Goal: Obtain resource: Download file/media

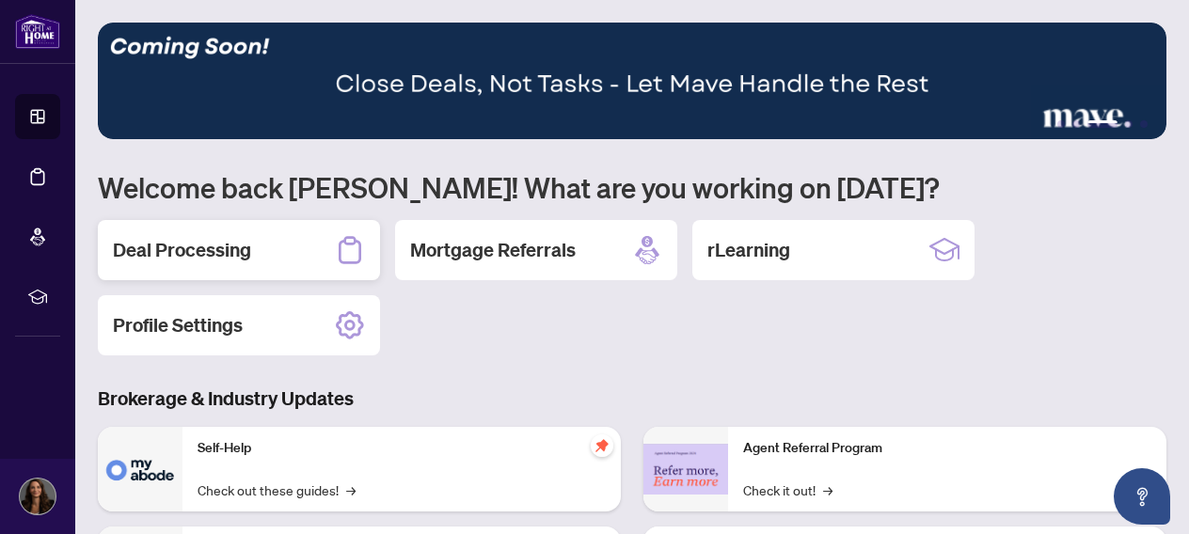
click at [205, 248] on h2 "Deal Processing" at bounding box center [182, 250] width 138 height 26
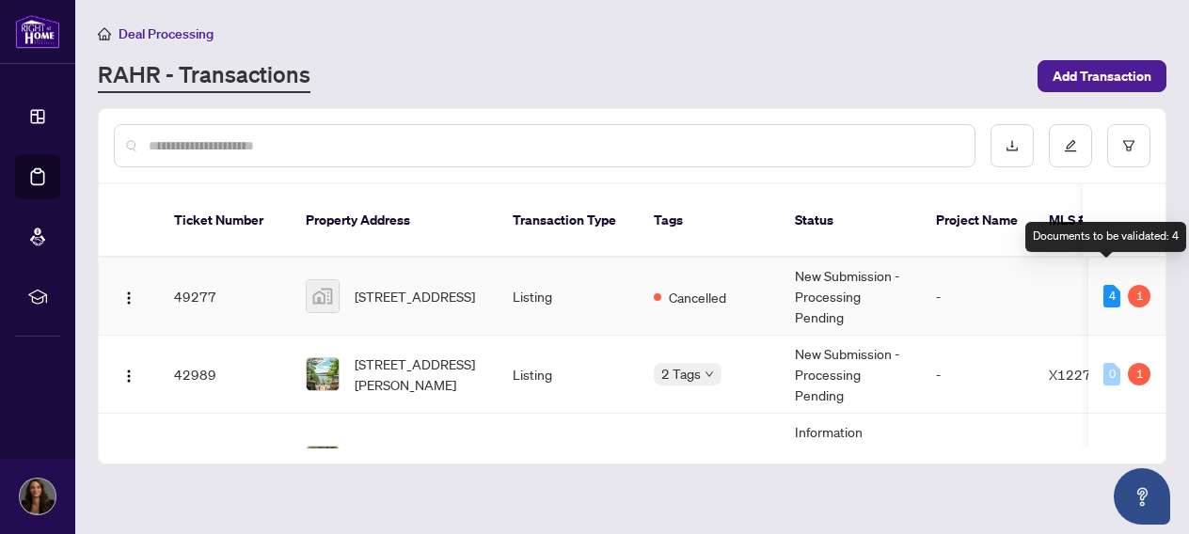
click at [1103, 285] on div "4" at bounding box center [1111, 296] width 17 height 23
click at [1134, 285] on div "1" at bounding box center [1139, 296] width 23 height 23
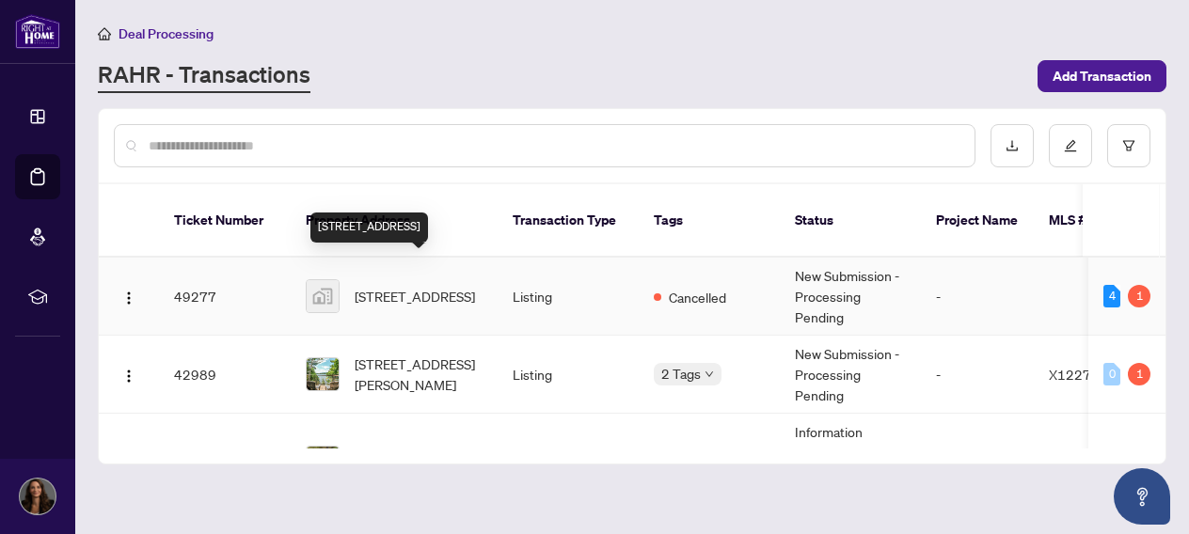
click at [372, 286] on span "[STREET_ADDRESS]" at bounding box center [415, 296] width 120 height 21
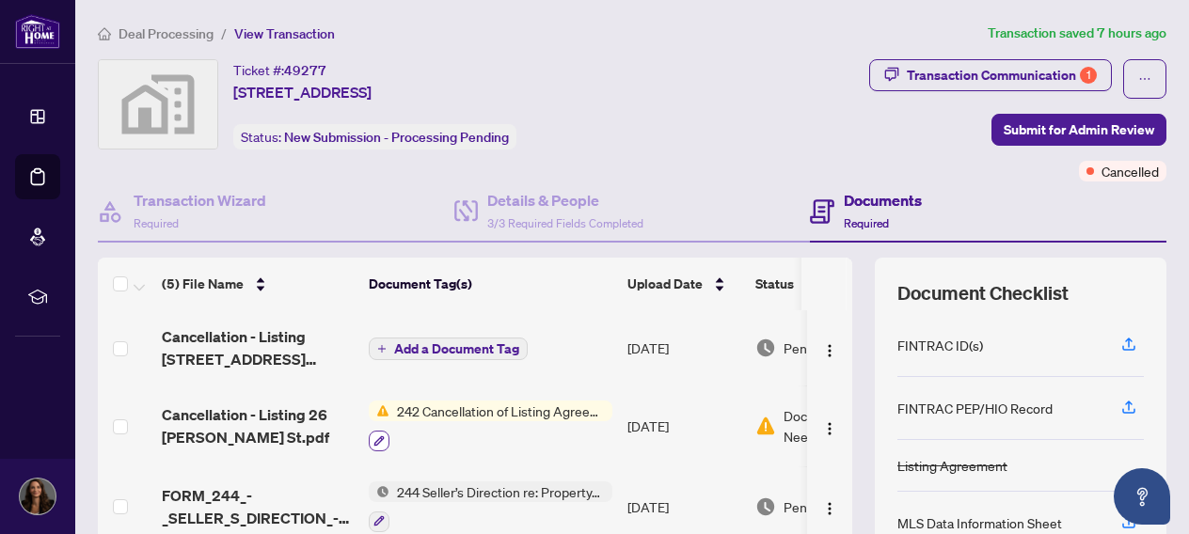
click at [378, 438] on icon "button" at bounding box center [378, 441] width 11 height 11
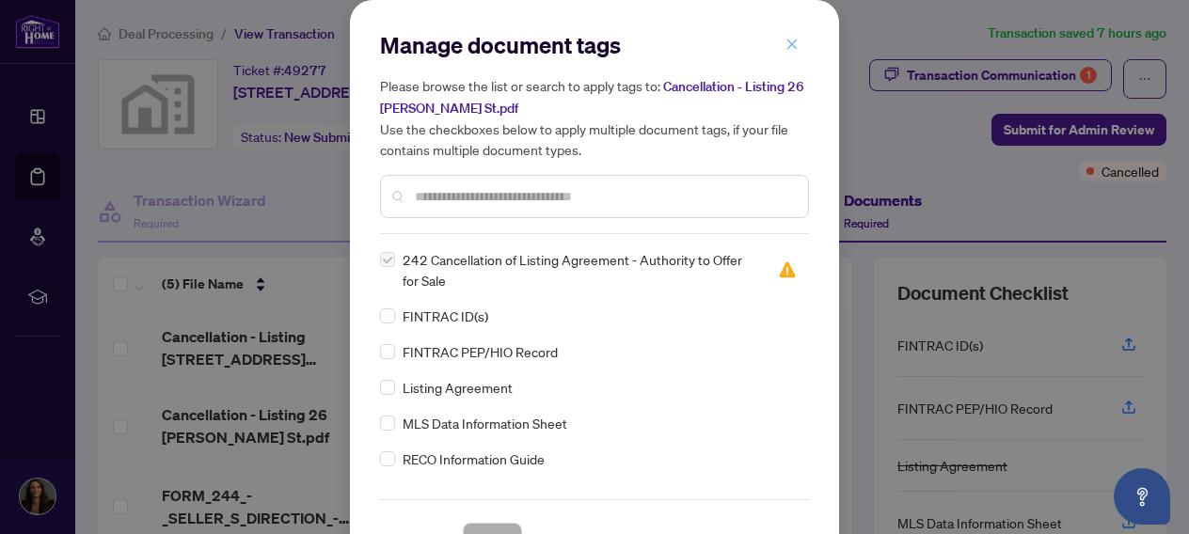
click at [790, 45] on icon "close" at bounding box center [792, 44] width 10 height 10
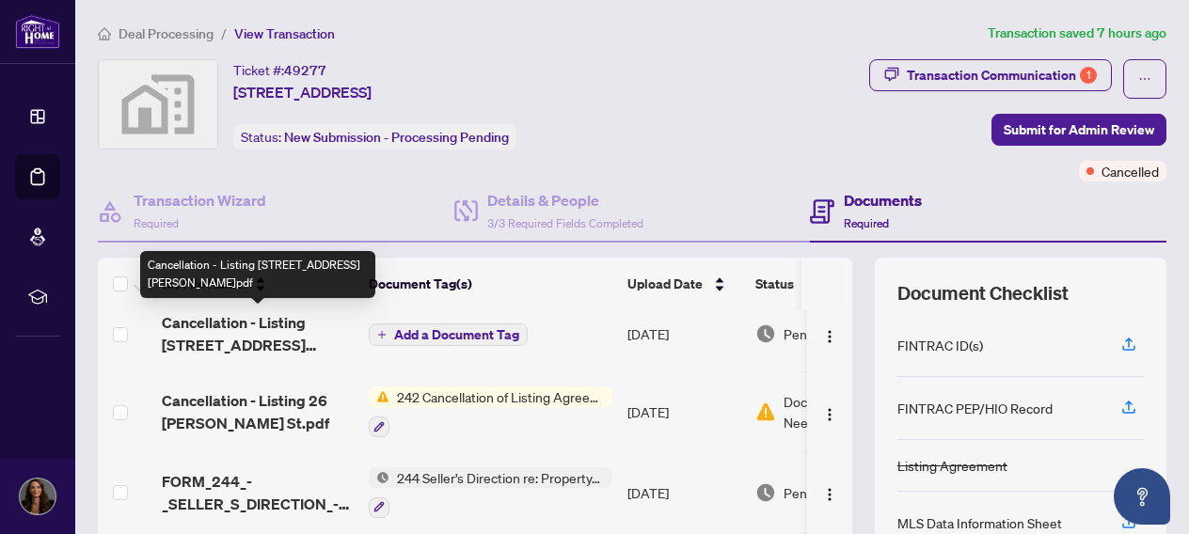
click at [266, 329] on span "Cancellation - Listing [STREET_ADDRESS][PERSON_NAME]pdf" at bounding box center [258, 333] width 192 height 45
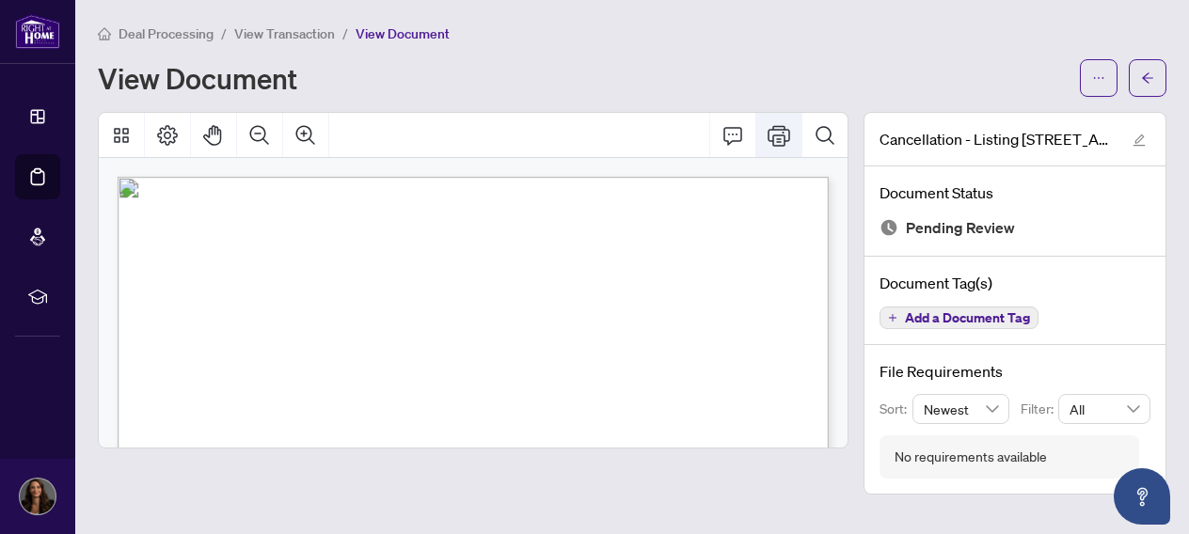
click at [782, 127] on icon "Print" at bounding box center [779, 135] width 23 height 23
